Goal: Task Accomplishment & Management: Manage account settings

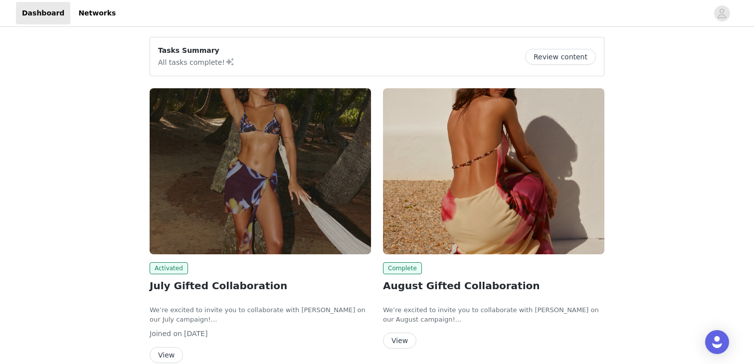
click at [103, 177] on div "Tasks Summary All tasks complete! Review content Activated July Gifted Collabor…" at bounding box center [377, 359] width 754 height 660
click at [549, 52] on button "Review content" at bounding box center [560, 57] width 71 height 16
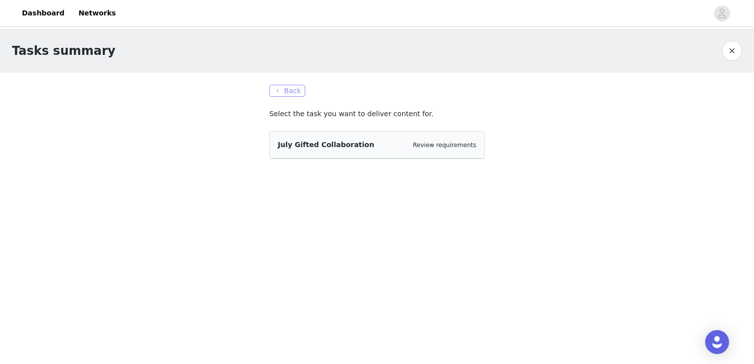
click at [287, 92] on button "Back" at bounding box center [287, 91] width 36 height 12
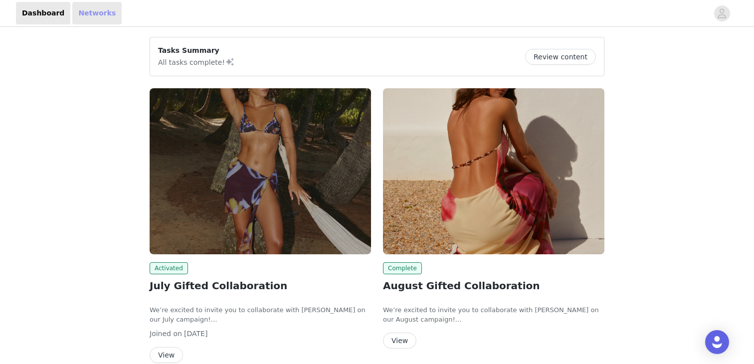
click at [107, 12] on link "Networks" at bounding box center [96, 13] width 49 height 22
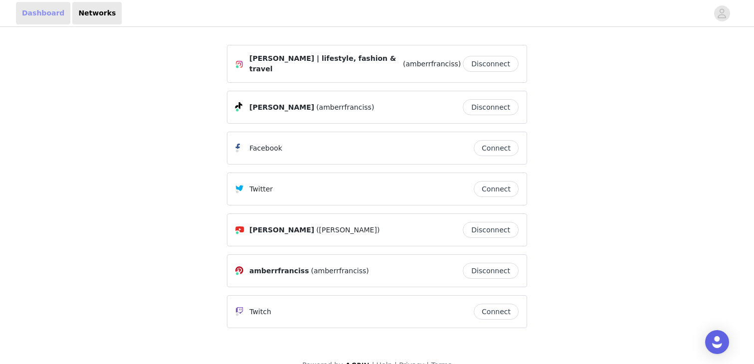
click at [50, 3] on link "Dashboard" at bounding box center [43, 13] width 54 height 22
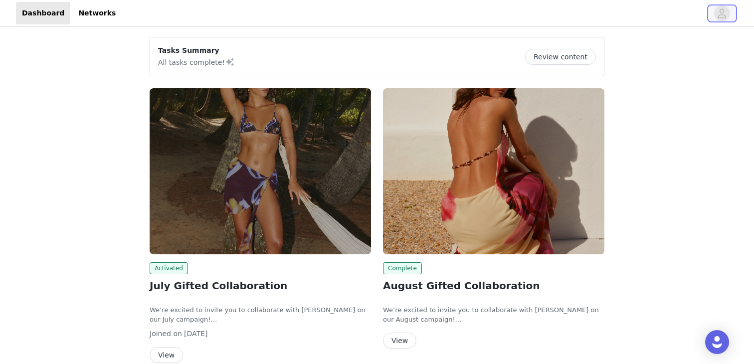
click at [723, 17] on icon "avatar" at bounding box center [722, 12] width 8 height 9
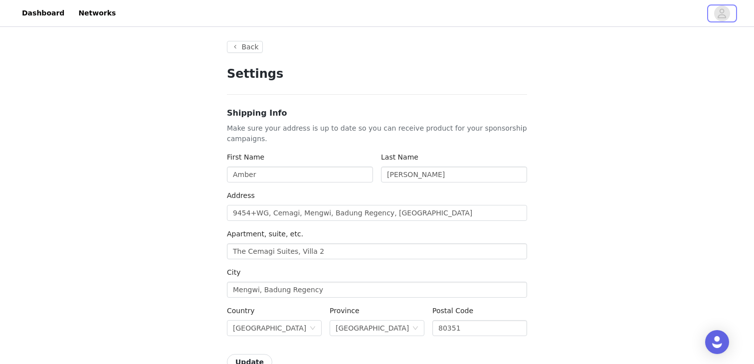
type input "+31 ([GEOGRAPHIC_DATA])"
click at [42, 7] on link "Dashboard" at bounding box center [43, 13] width 54 height 22
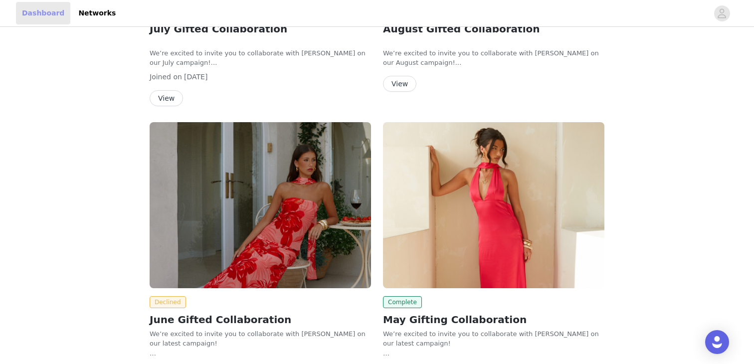
scroll to position [325, 0]
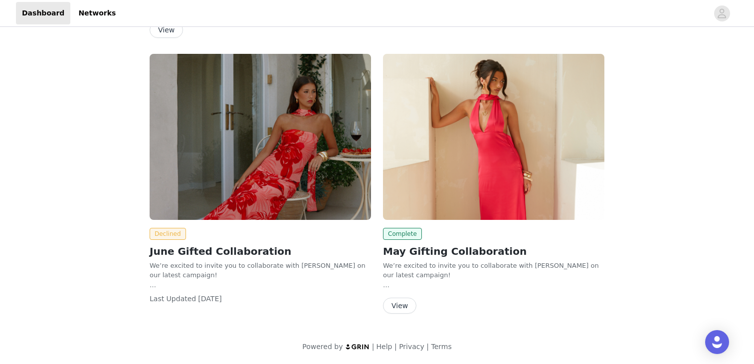
click at [92, 154] on div "Tasks Summary All tasks complete! Review content Activated July Gifted Collabor…" at bounding box center [377, 34] width 754 height 660
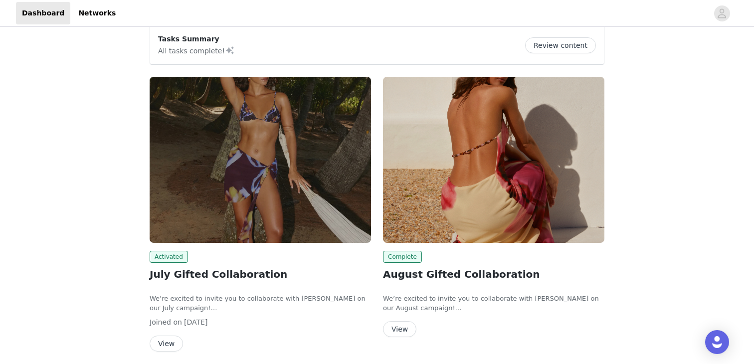
scroll to position [0, 0]
